Goal: Task Accomplishment & Management: Complete application form

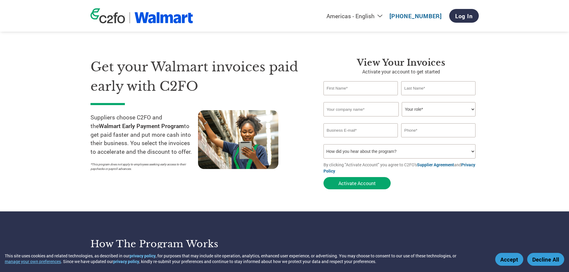
type input "[PERSON_NAME][EMAIL_ADDRESS][DOMAIN_NAME]"
type input "7632751080"
click at [348, 88] on input "text" at bounding box center [361, 88] width 75 height 14
type input "[PERSON_NAME]"
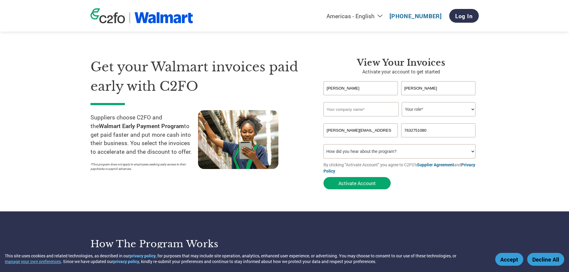
type input "[PERSON_NAME][EMAIL_ADDRESS][PERSON_NAME][DOMAIN_NAME]"
type input "7634287337"
drag, startPoint x: 374, startPoint y: 129, endPoint x: 360, endPoint y: 135, distance: 14.4
click at [360, 135] on input "[PERSON_NAME][EMAIL_ADDRESS][PERSON_NAME][DOMAIN_NAME]" at bounding box center [361, 130] width 75 height 14
type input "[PERSON_NAME][EMAIL_ADDRESS][DOMAIN_NAME]"
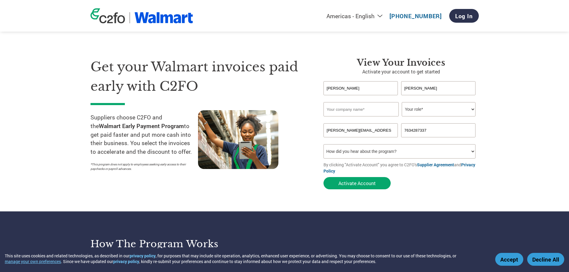
drag, startPoint x: 438, startPoint y: 130, endPoint x: 399, endPoint y: 138, distance: 40.3
click at [399, 138] on form "[PERSON_NAME] Invalid first name or first name is too long Invalid last name or…" at bounding box center [401, 136] width 155 height 111
type input "[PHONE_NUMBER]"
click at [471, 149] on select "How did you hear about the program? Received a letter Email Social Media Online…" at bounding box center [400, 151] width 152 height 14
select select "Received a Letter"
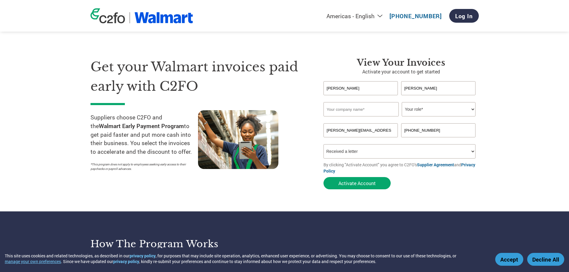
click at [324, 144] on select "How did you hear about the program? Received a letter Email Social Media Online…" at bounding box center [400, 151] width 152 height 14
click at [360, 184] on button "Activate Account" at bounding box center [357, 183] width 67 height 12
click at [335, 109] on input "text" at bounding box center [361, 109] width 75 height 14
type input "Sea Foam Brands"
click at [435, 108] on select "Your role* CFO Controller Credit Manager Finance Director Treasurer CEO Preside…" at bounding box center [439, 109] width 74 height 14
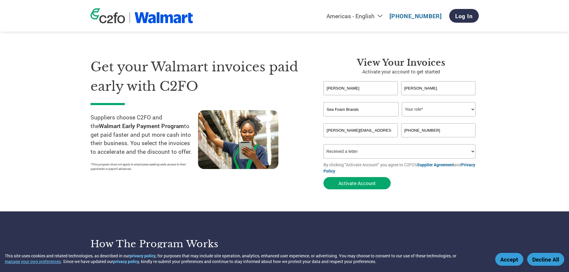
select select "CEO"
click at [402, 102] on select "Your role* CFO Controller Credit Manager Finance Director Treasurer CEO Preside…" at bounding box center [439, 109] width 74 height 14
click at [349, 184] on button "Activate Account" at bounding box center [357, 183] width 67 height 12
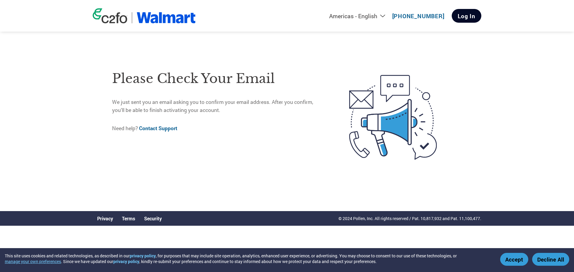
click at [468, 16] on link "Log In" at bounding box center [467, 16] width 30 height 14
